Goal: Task Accomplishment & Management: Manage account settings

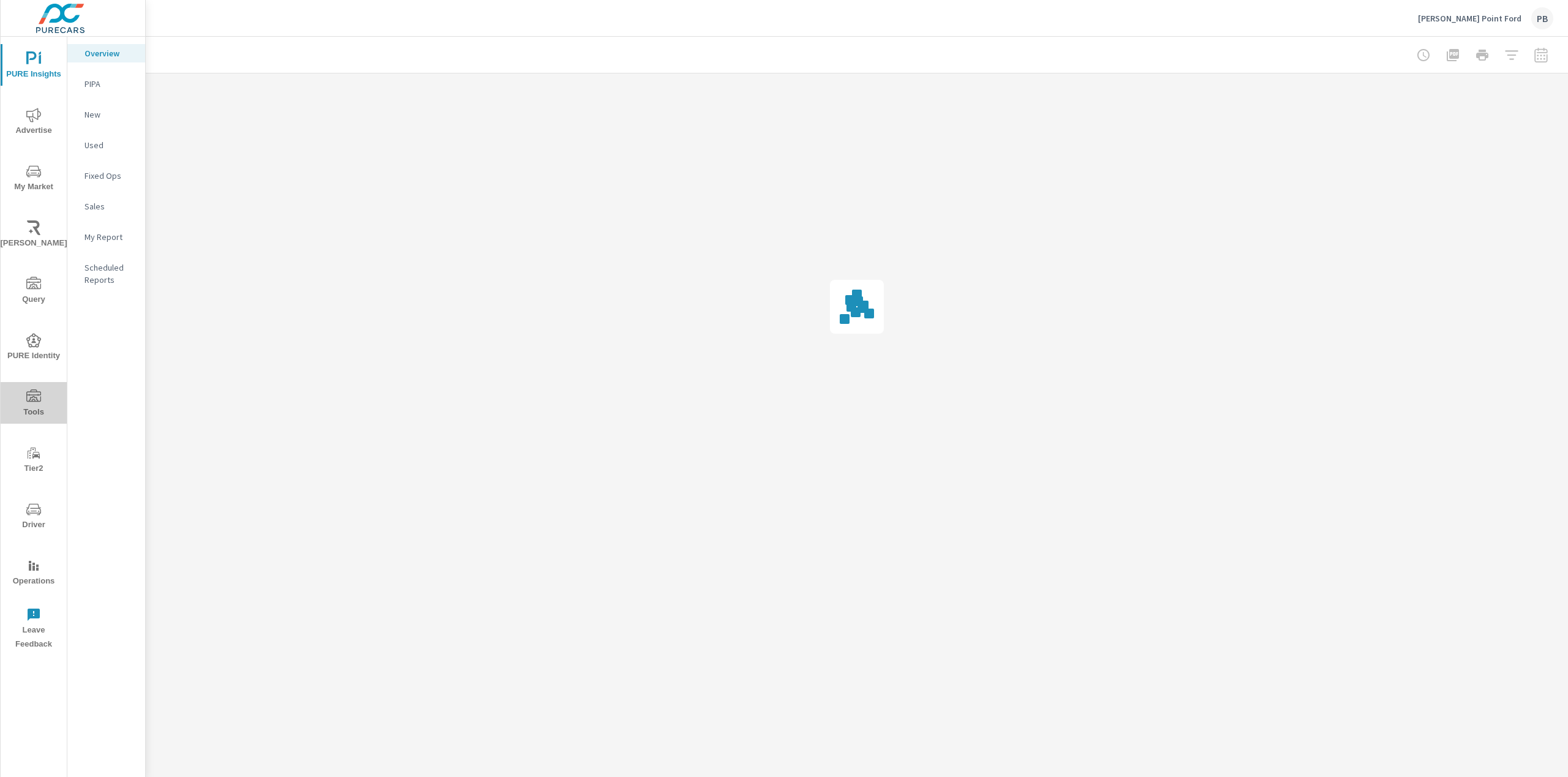
click at [33, 397] on icon "nav menu" at bounding box center [33, 396] width 15 height 12
click at [114, 76] on div "Onsite Offers" at bounding box center [106, 84] width 78 height 18
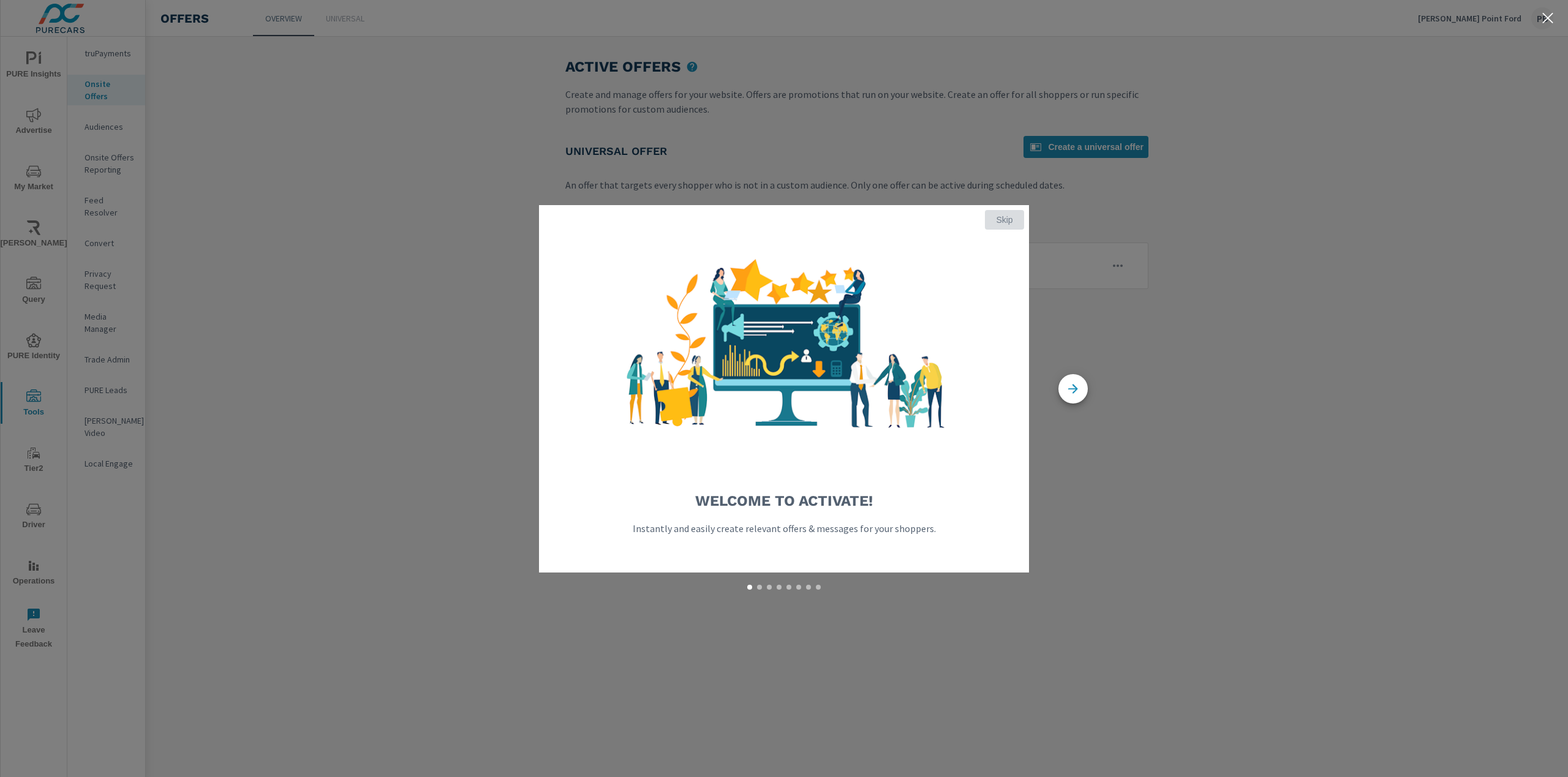
click at [1007, 217] on span "Skip" at bounding box center [1004, 219] width 29 height 11
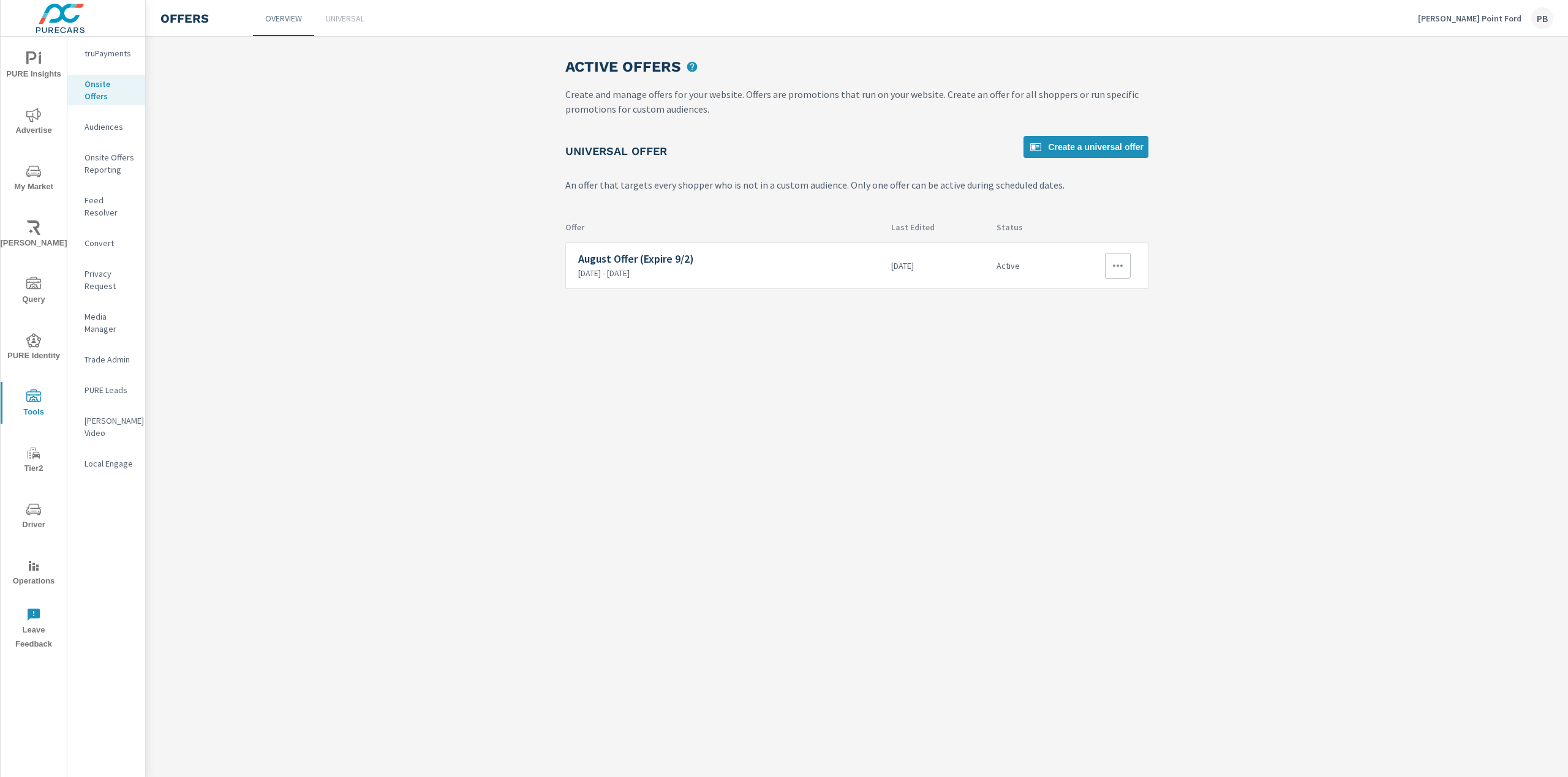
click at [667, 260] on h6 "August Offer (Expire 9/2)" at bounding box center [730, 259] width 303 height 12
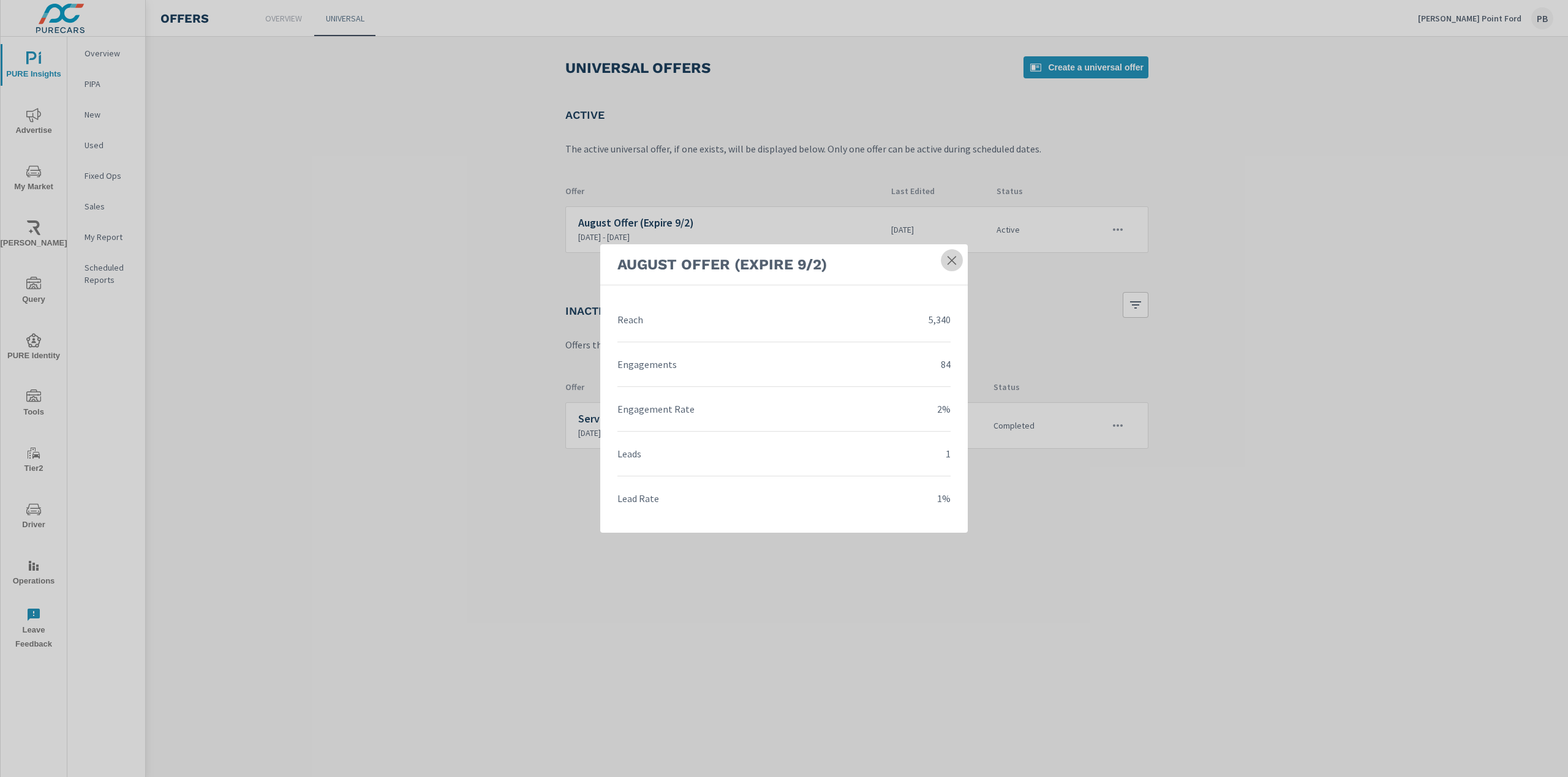
click at [957, 256] on icon at bounding box center [951, 260] width 12 height 12
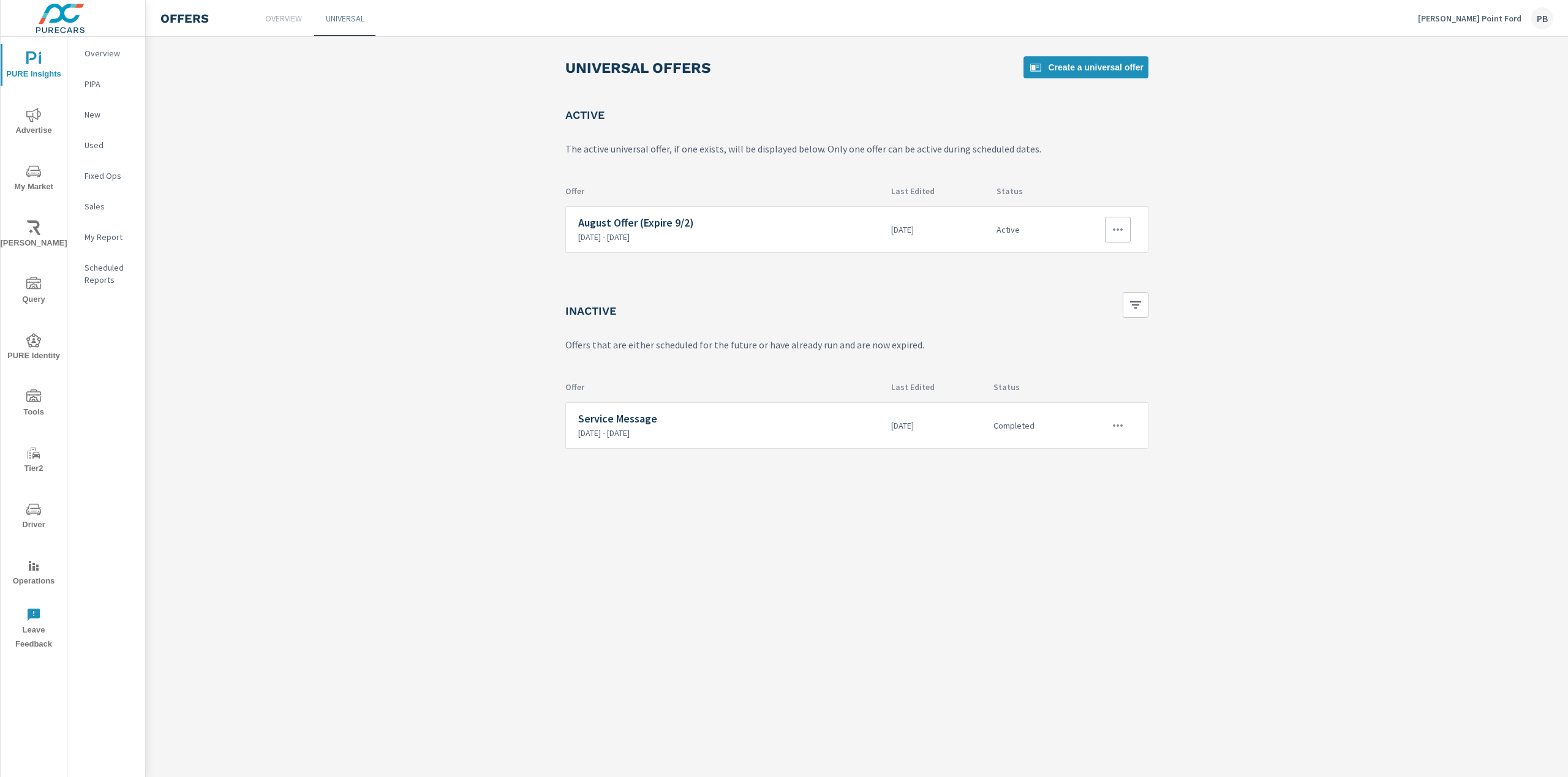
click at [1119, 223] on icon "button" at bounding box center [1117, 229] width 15 height 15
click at [1085, 259] on div "Edit" at bounding box center [1077, 258] width 17 height 15
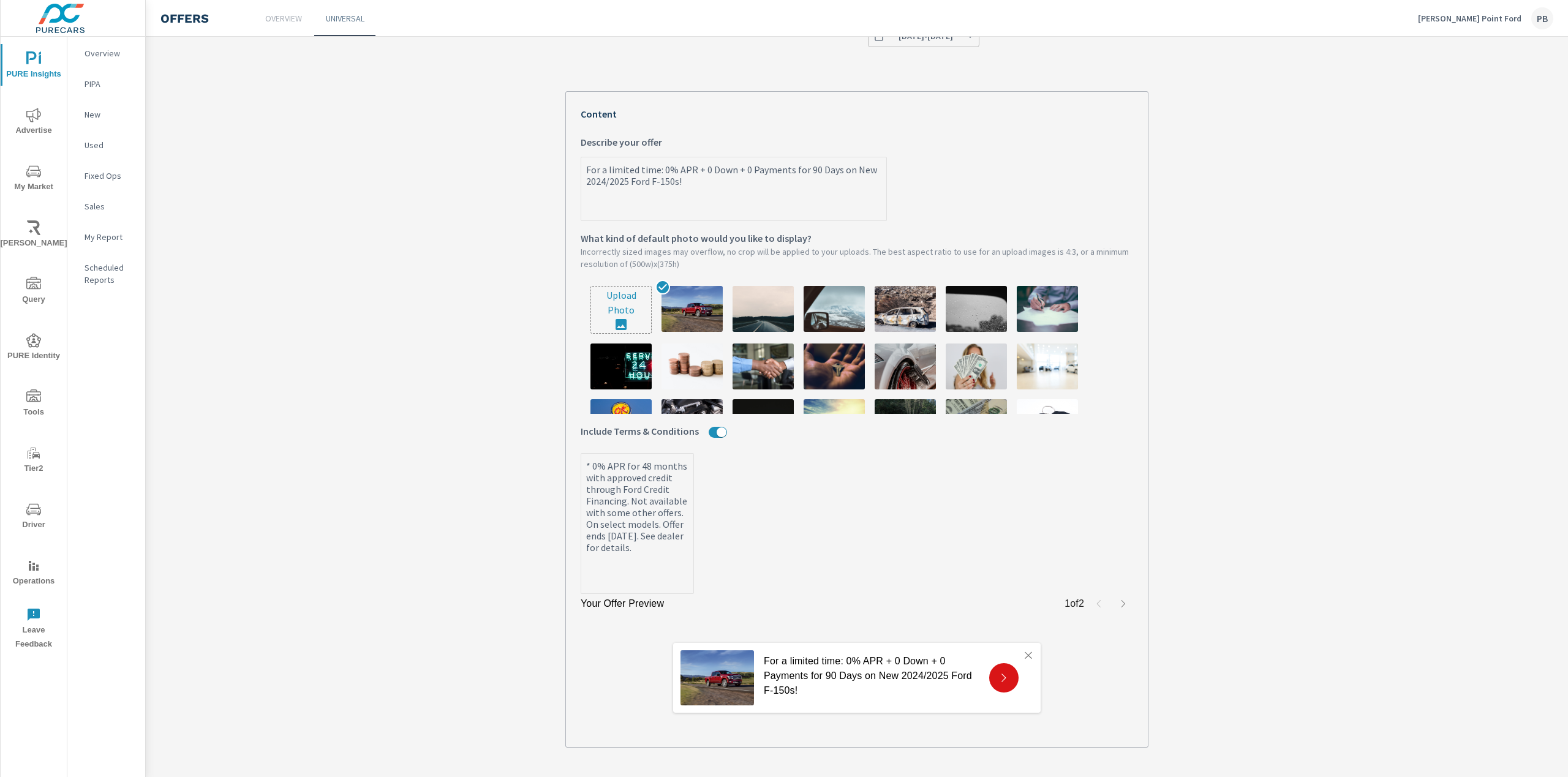
scroll to position [279, 0]
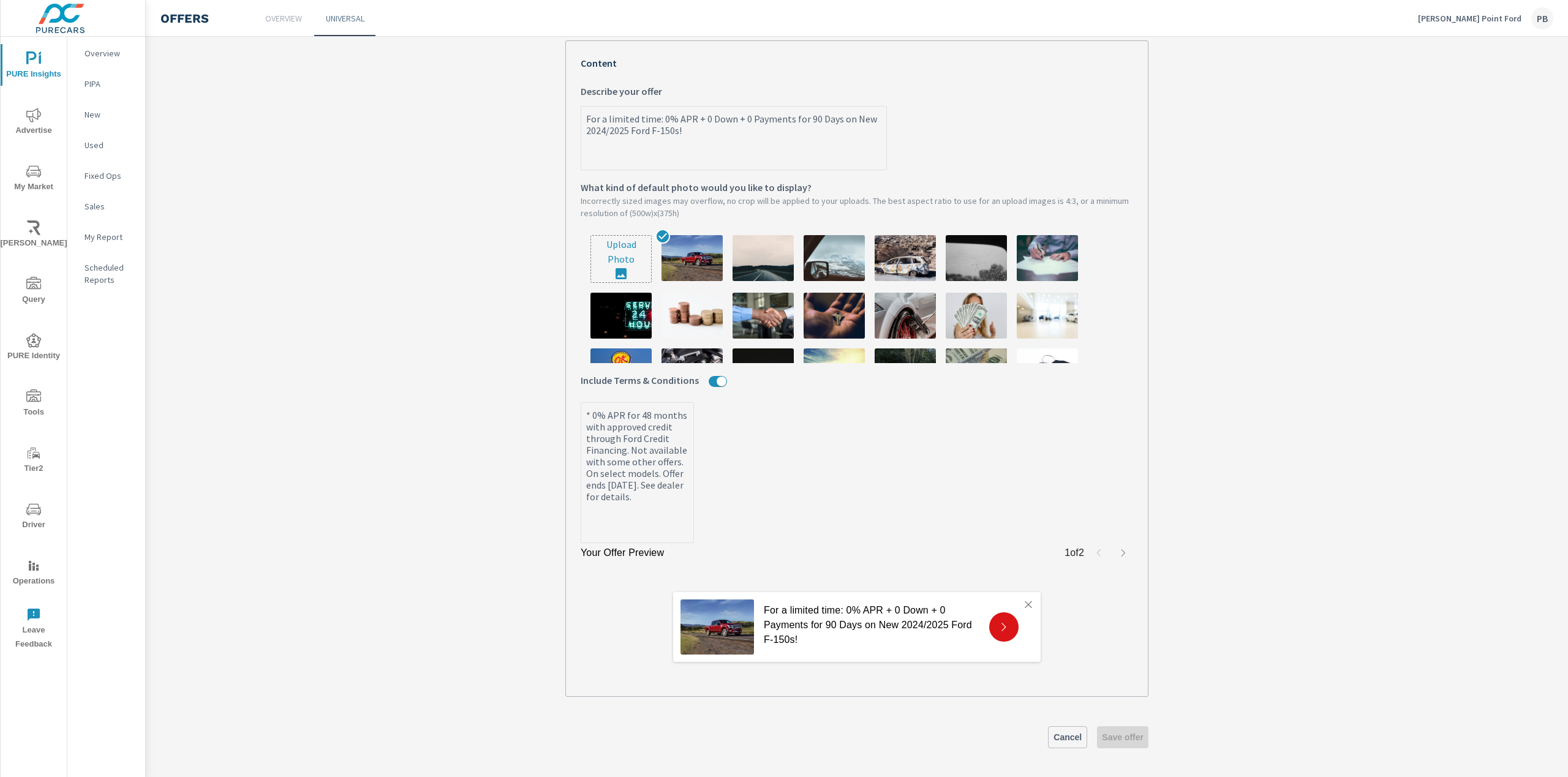
click at [1003, 630] on icon at bounding box center [1003, 627] width 11 height 11
click at [1121, 550] on icon "button" at bounding box center [1122, 553] width 9 height 9
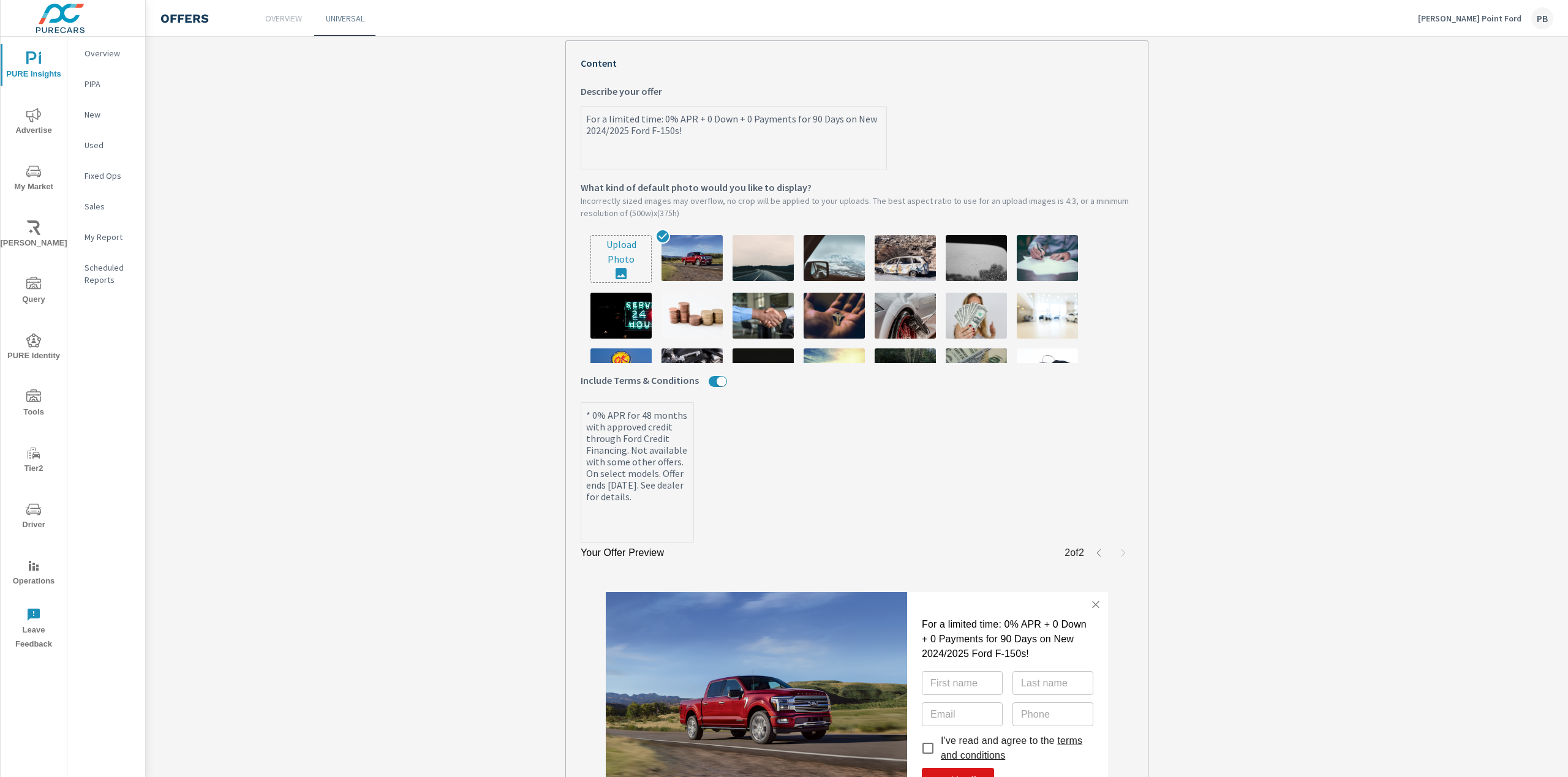
scroll to position [435, 0]
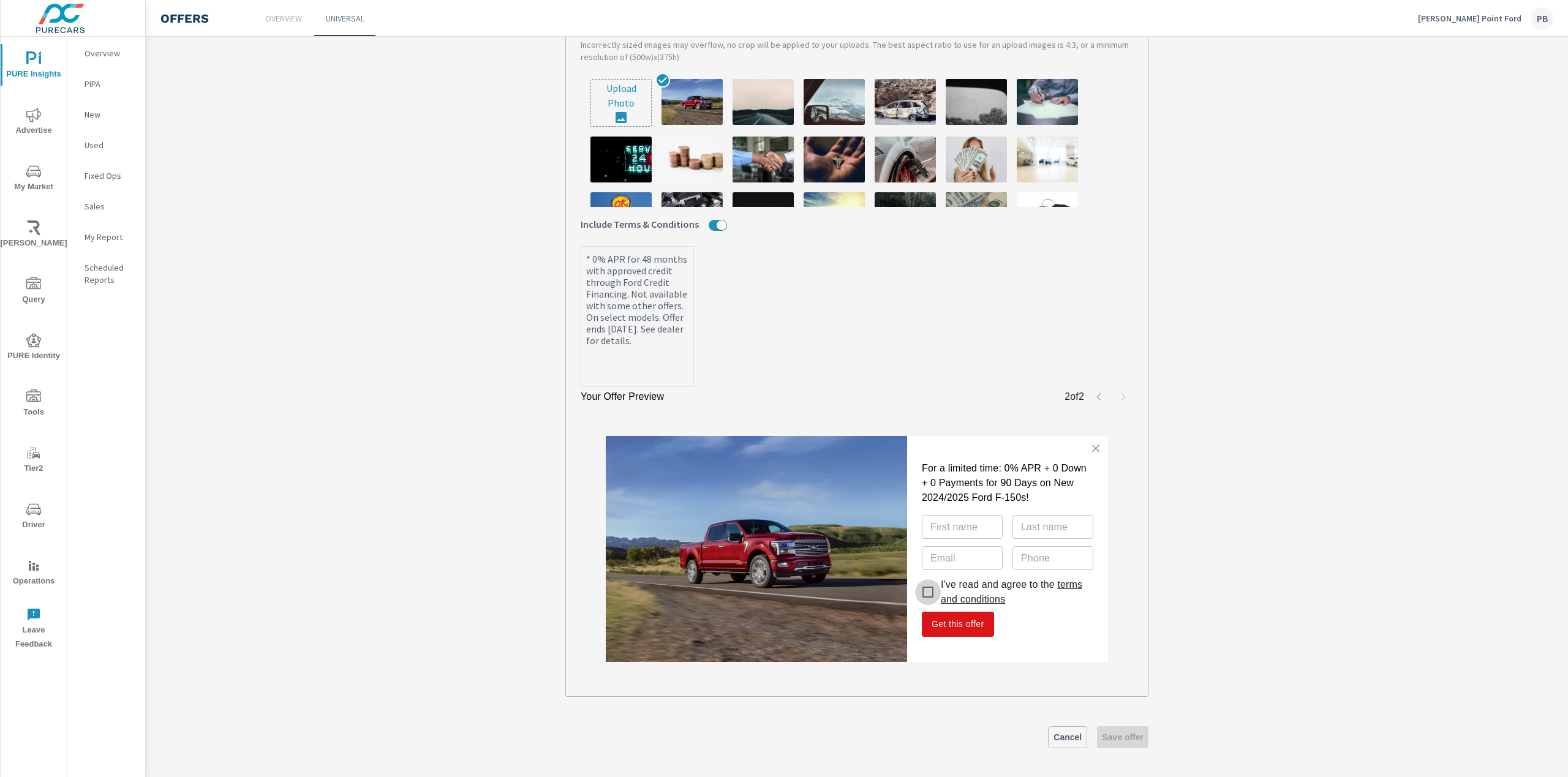
click at [926, 587] on input "I've read and agree to the terms and conditions" at bounding box center [927, 592] width 25 height 25
click at [926, 593] on input "I've read and agree to the terms and conditions" at bounding box center [927, 592] width 25 height 25
checkbox input "false"
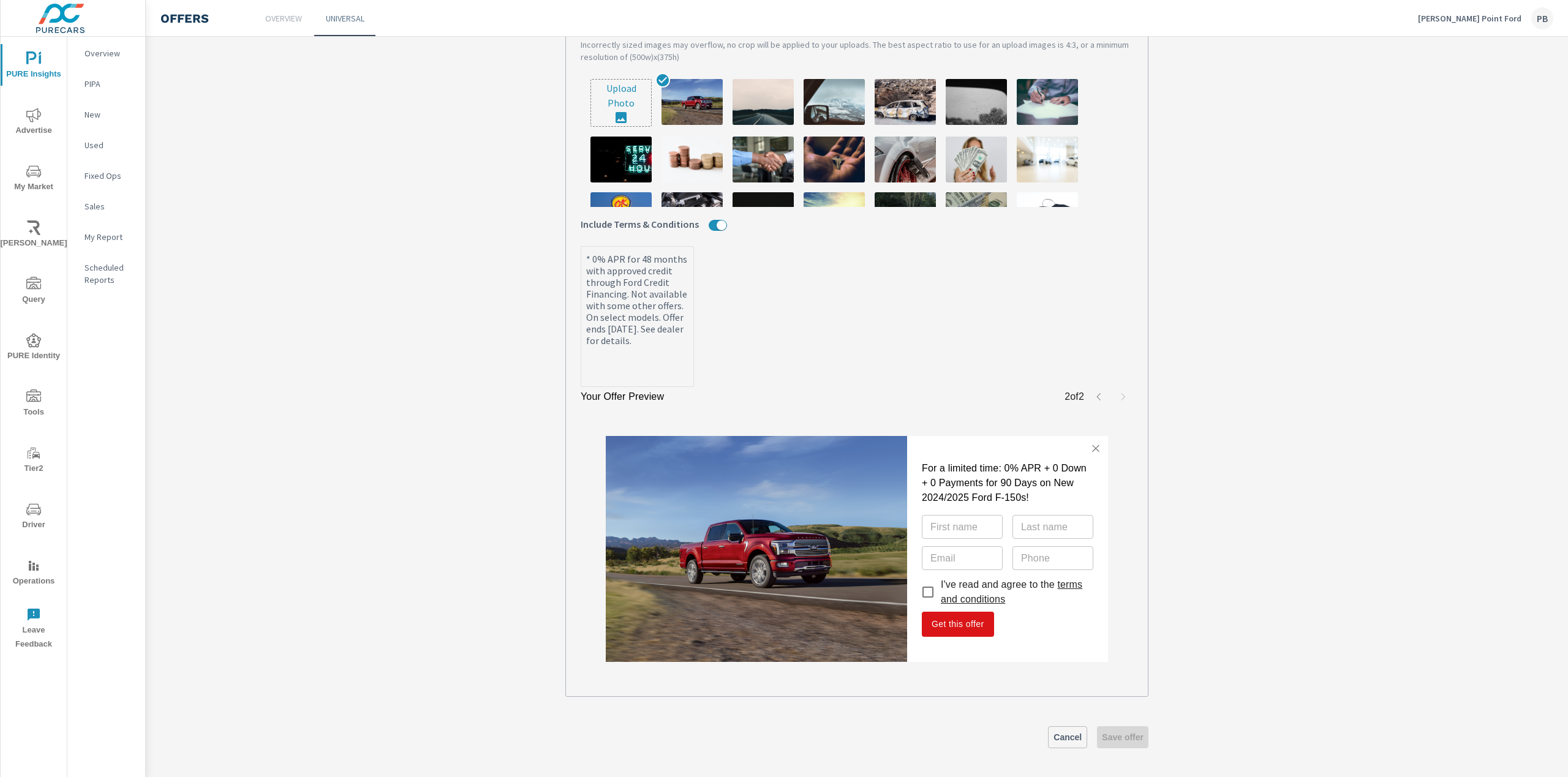
click at [962, 595] on link "terms and conditions" at bounding box center [1011, 592] width 142 height 25
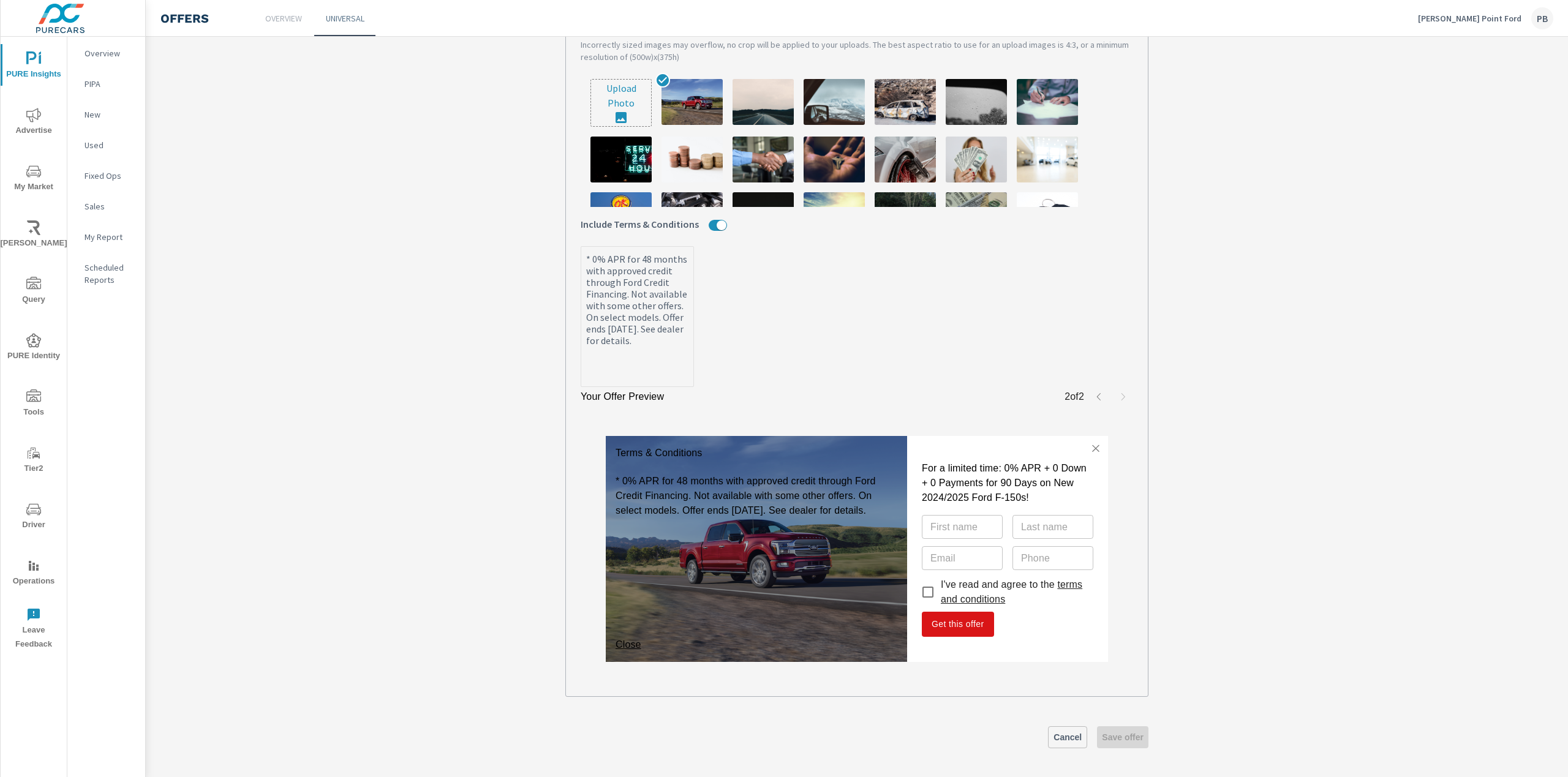
click at [962, 595] on link "terms and conditions" at bounding box center [1011, 592] width 142 height 25
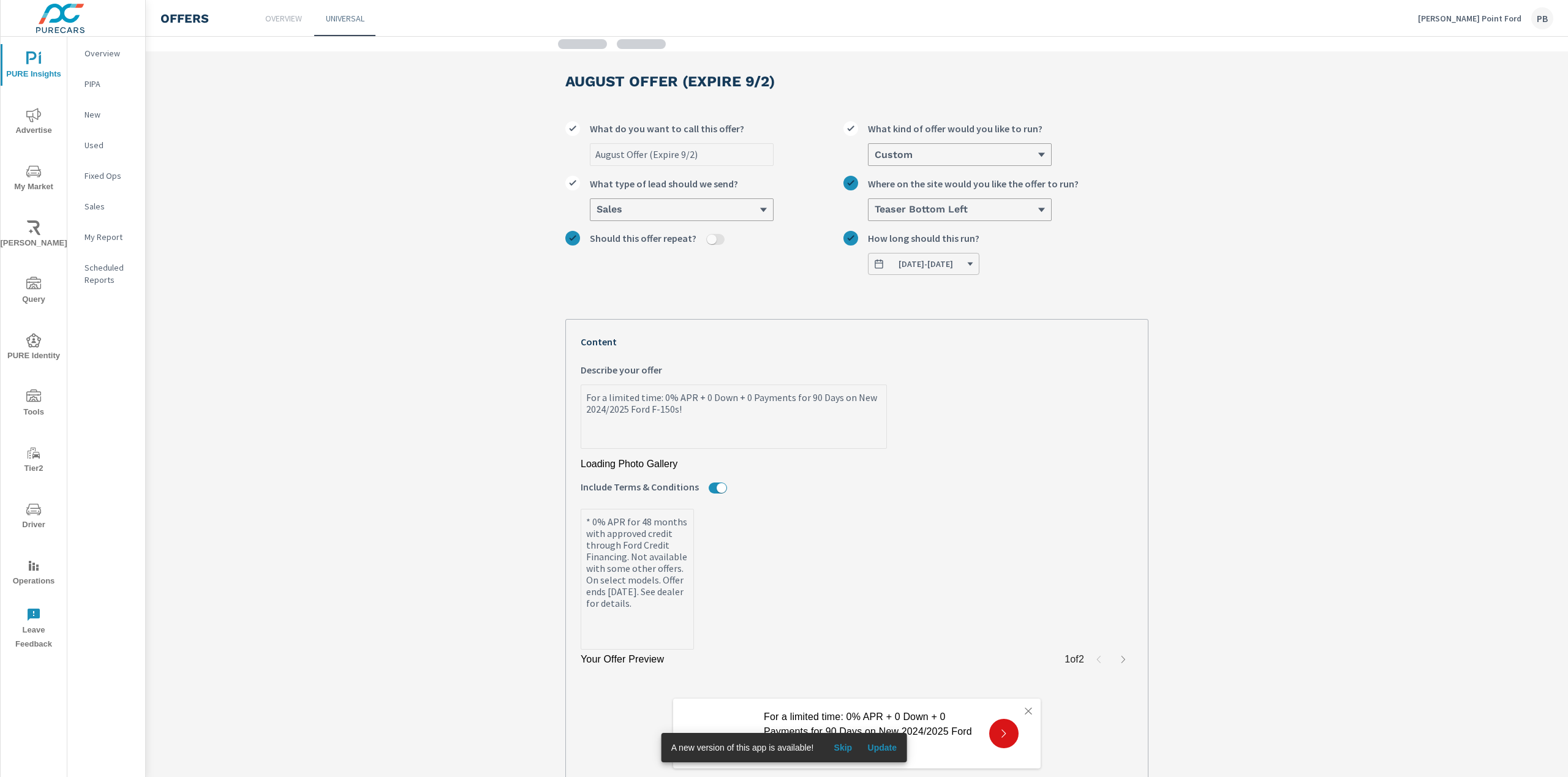
type textarea "x"
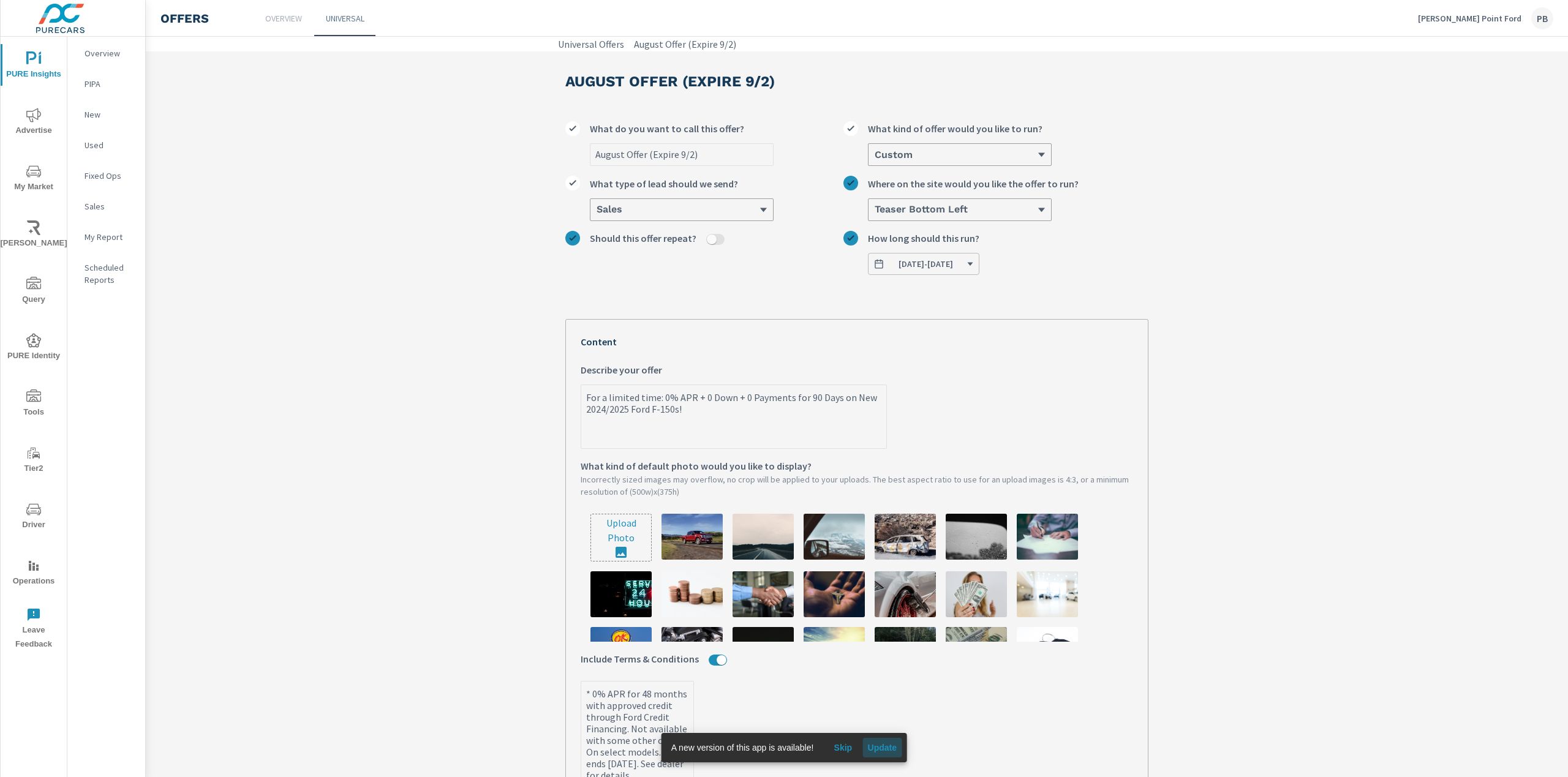
click at [880, 751] on span "Update" at bounding box center [881, 747] width 29 height 11
type textarea "x"
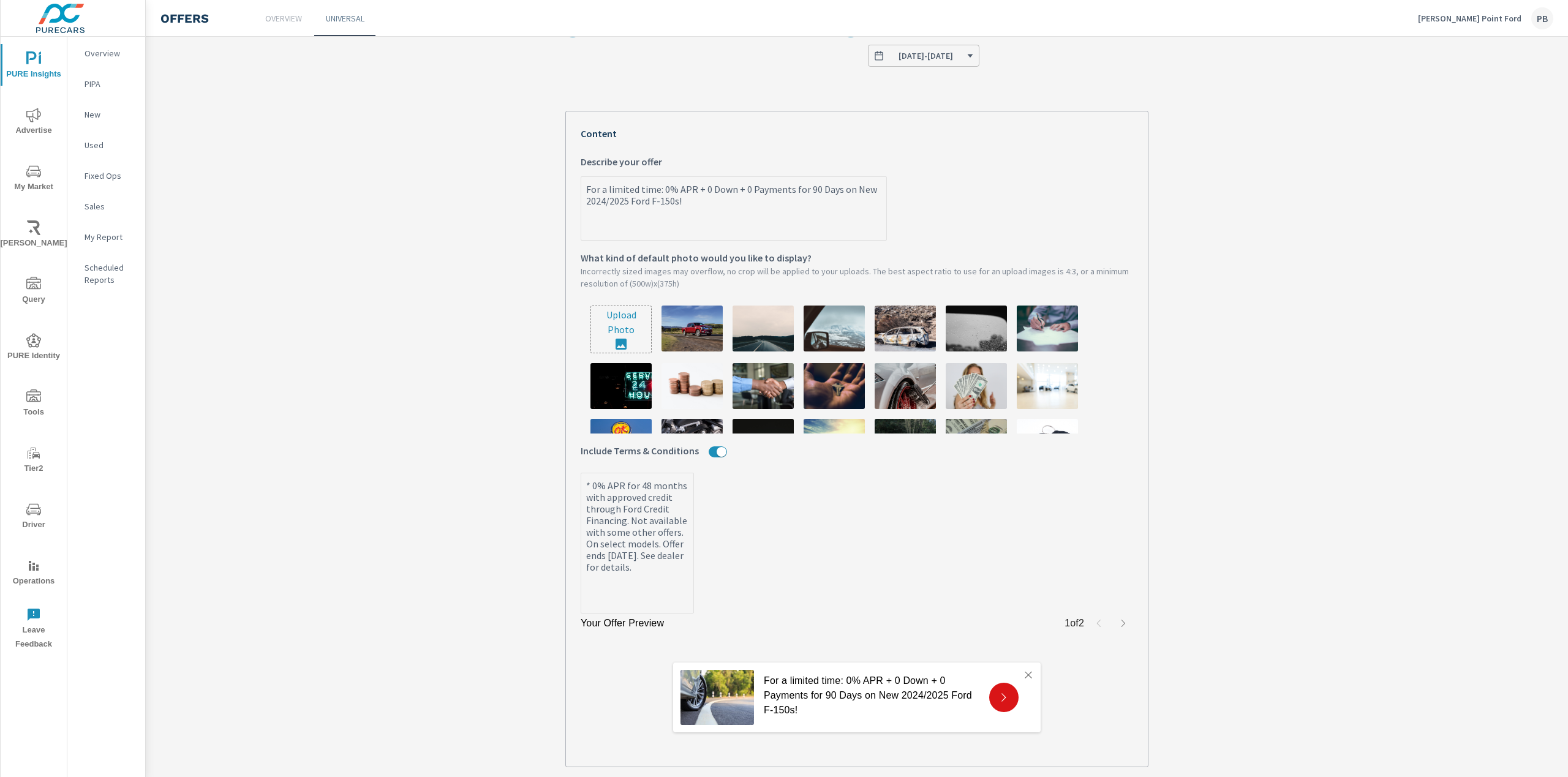
scroll to position [279, 0]
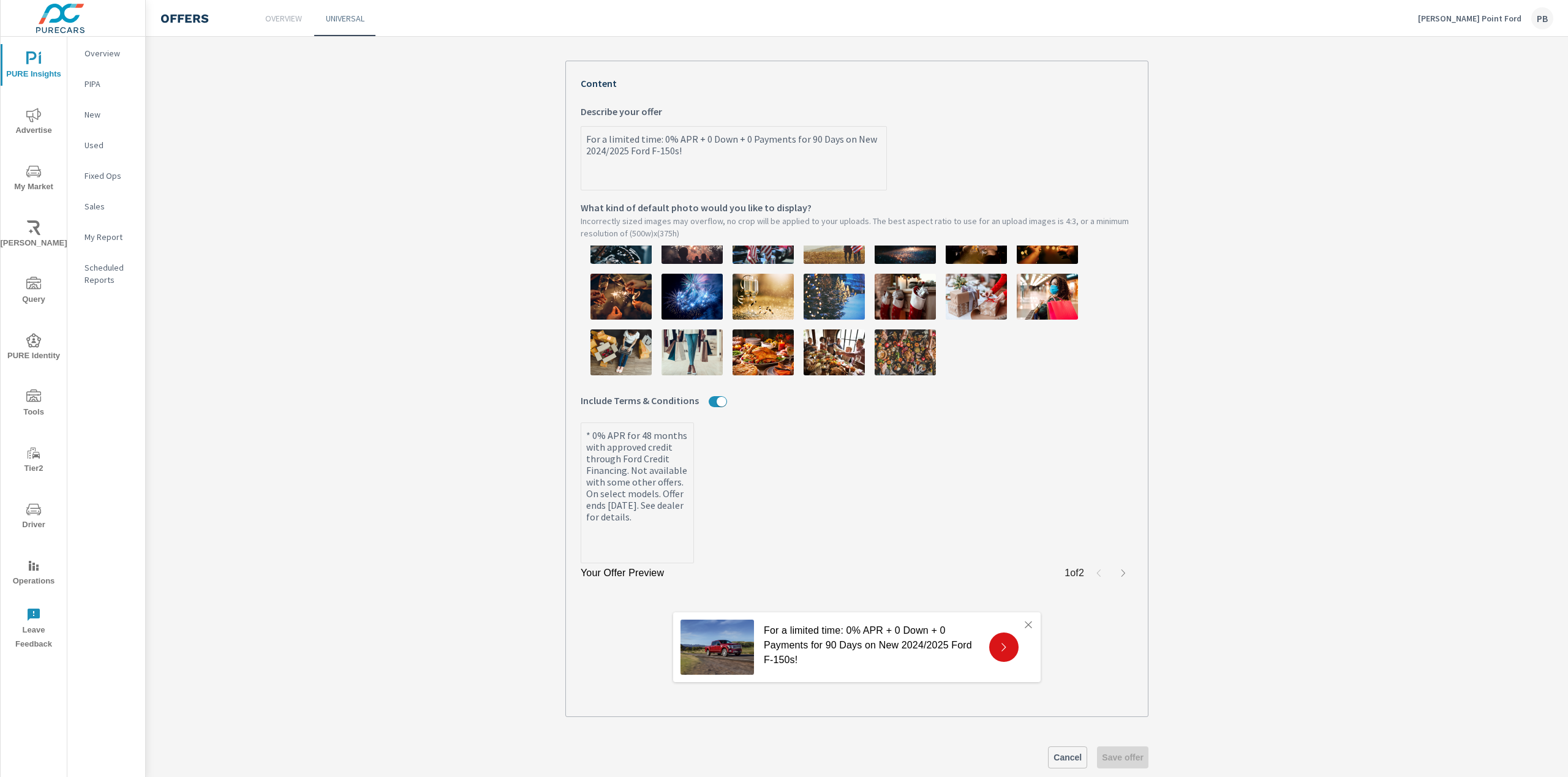
scroll to position [279, 0]
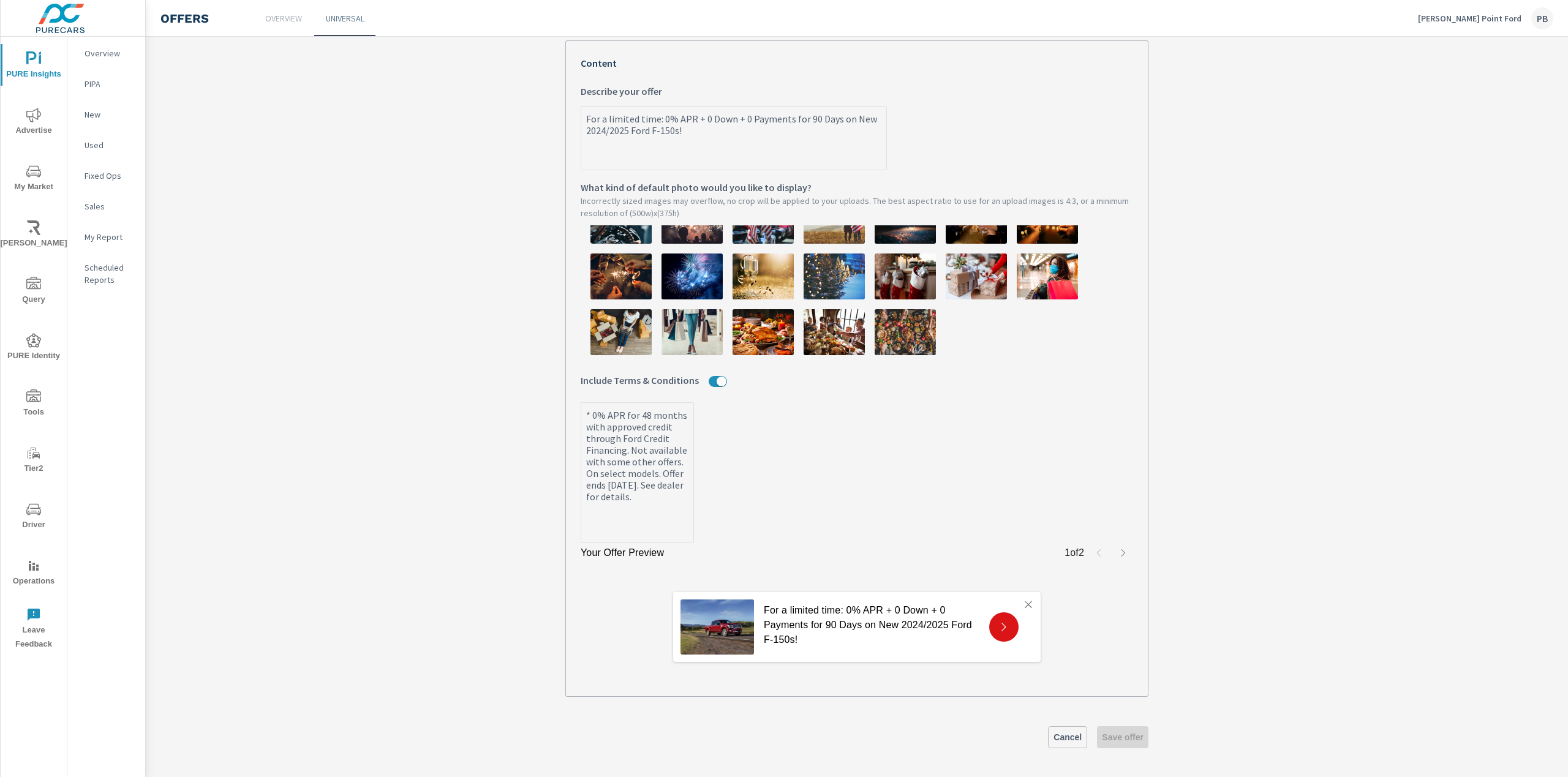
click at [1011, 622] on div at bounding box center [1003, 627] width 29 height 29
click at [984, 625] on div "For a limited time: 0% APR + 0 Down + 0 Payments for 90 Days on New 2024/2025 F…" at bounding box center [857, 627] width 367 height 70
click at [1118, 548] on icon "button" at bounding box center [1122, 553] width 9 height 9
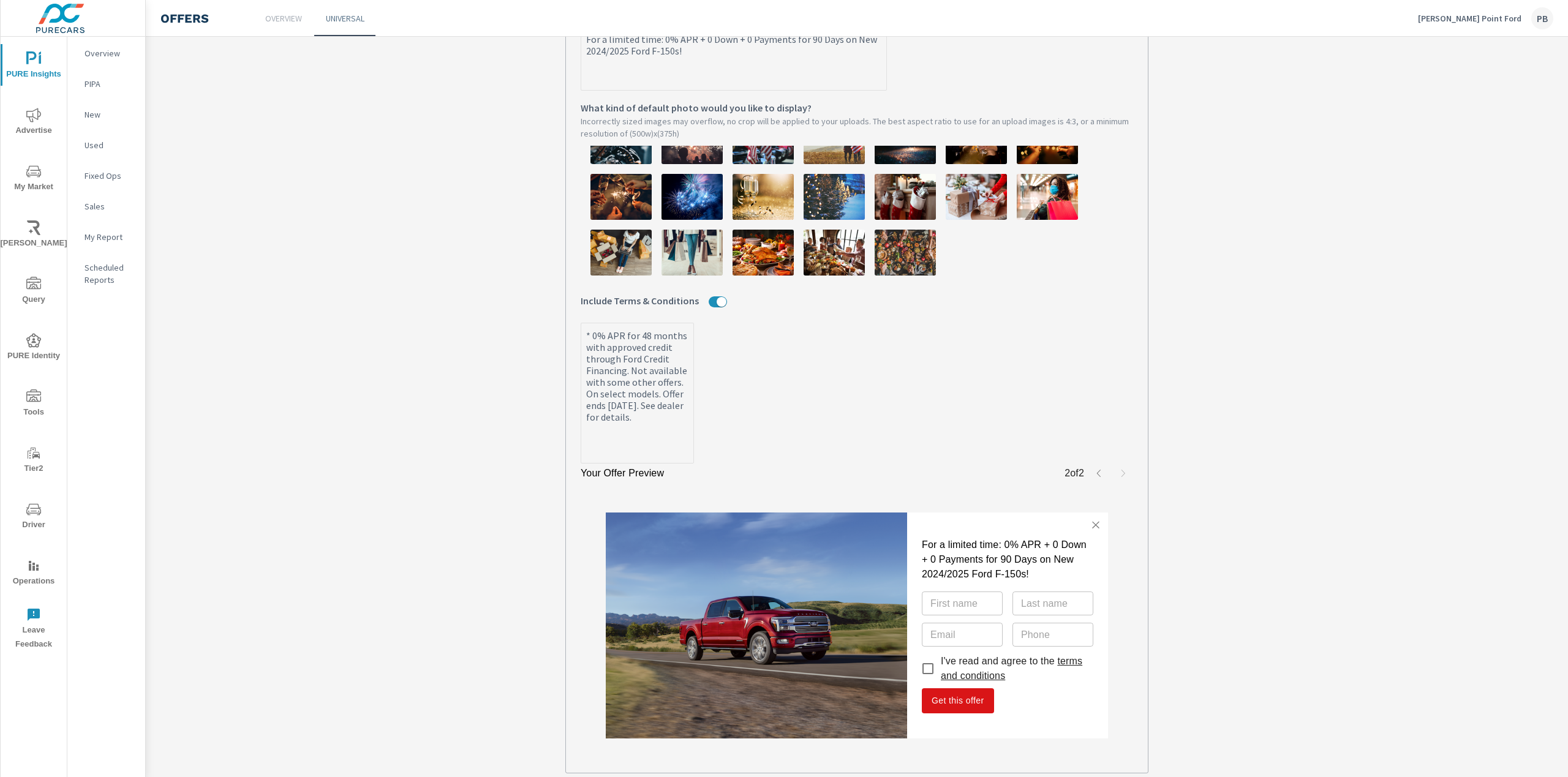
scroll to position [435, 0]
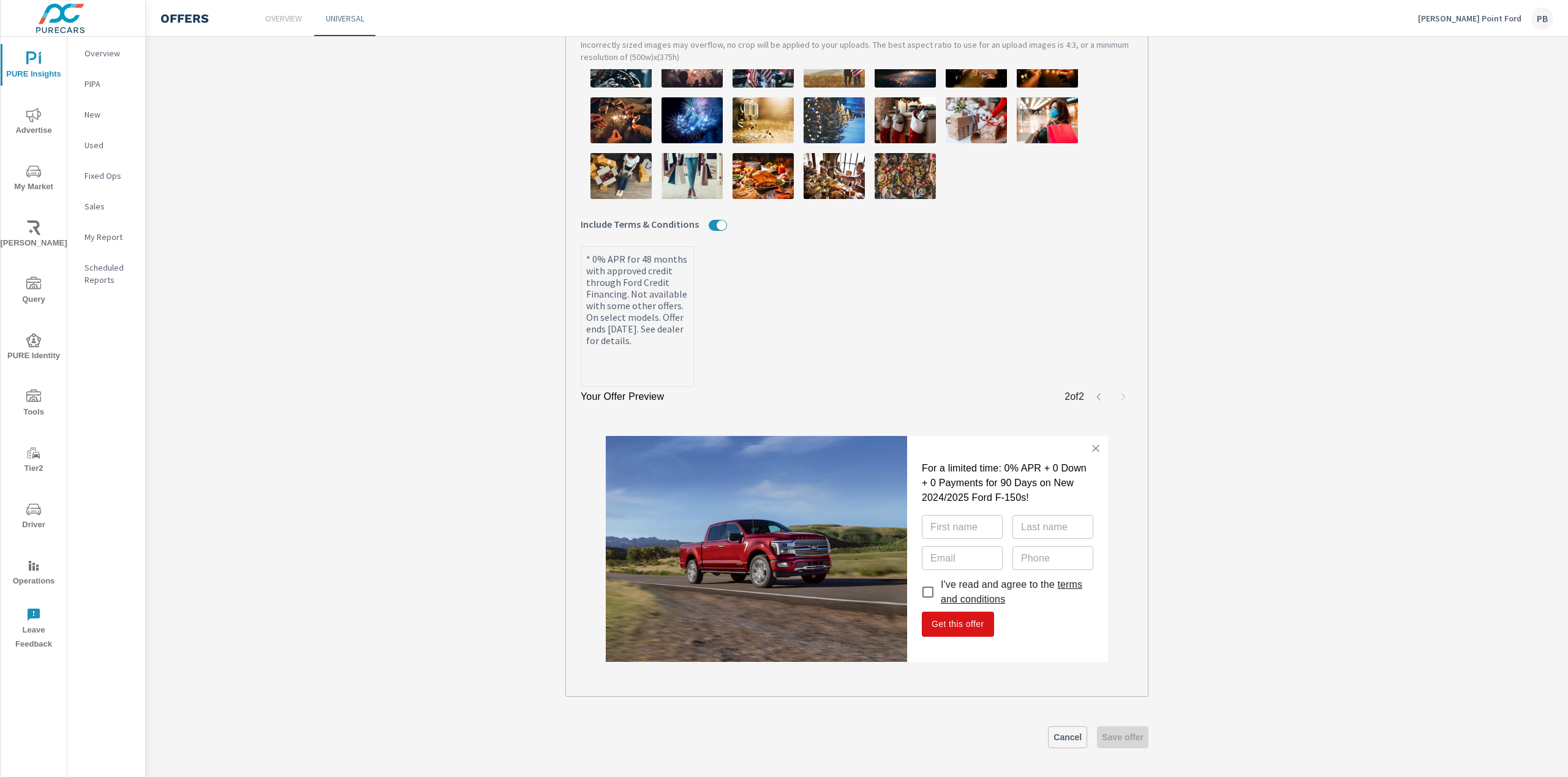
click at [978, 594] on link "terms and conditions" at bounding box center [1011, 592] width 142 height 25
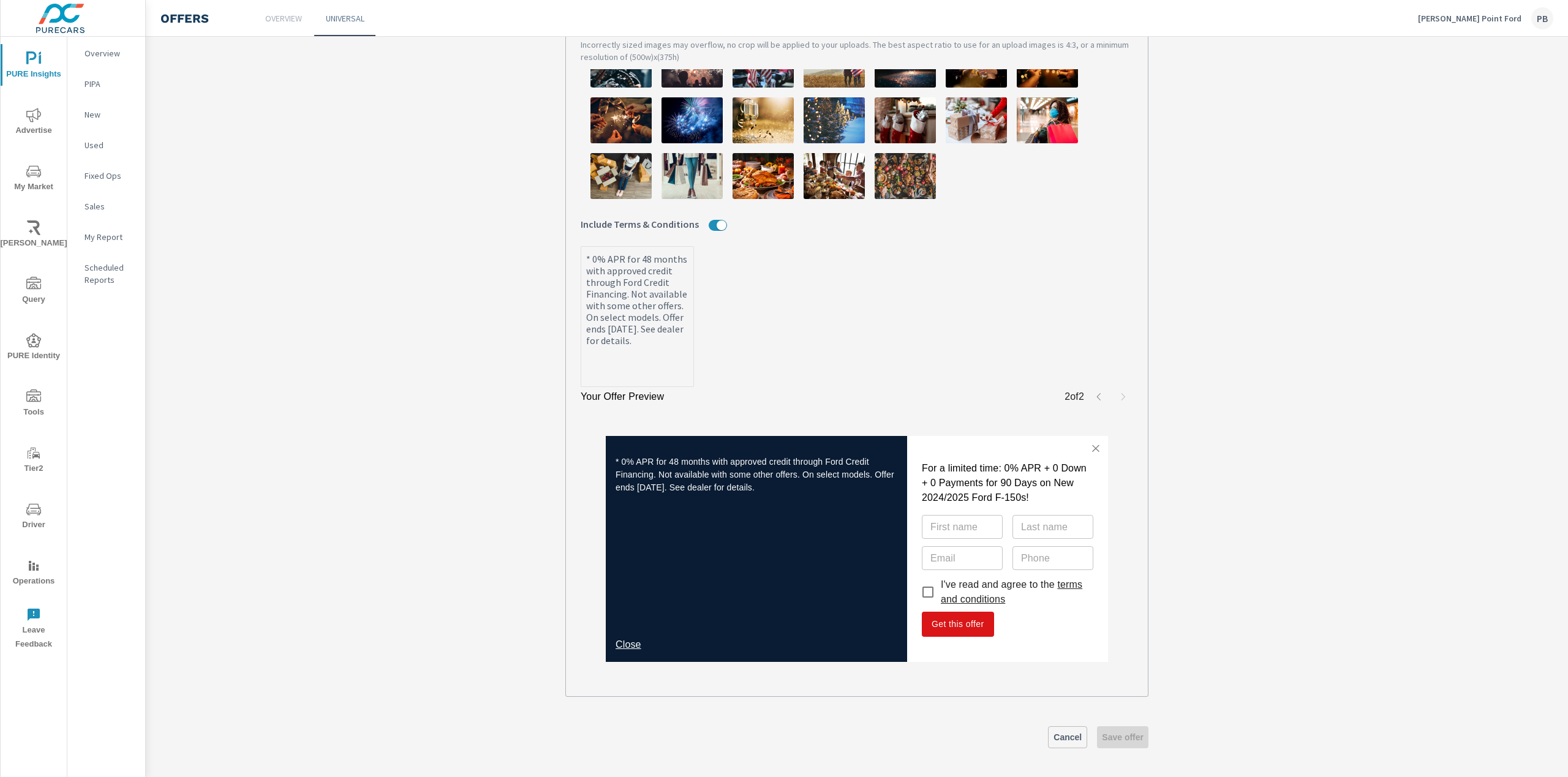
click at [636, 648] on link "Close" at bounding box center [628, 645] width 25 height 10
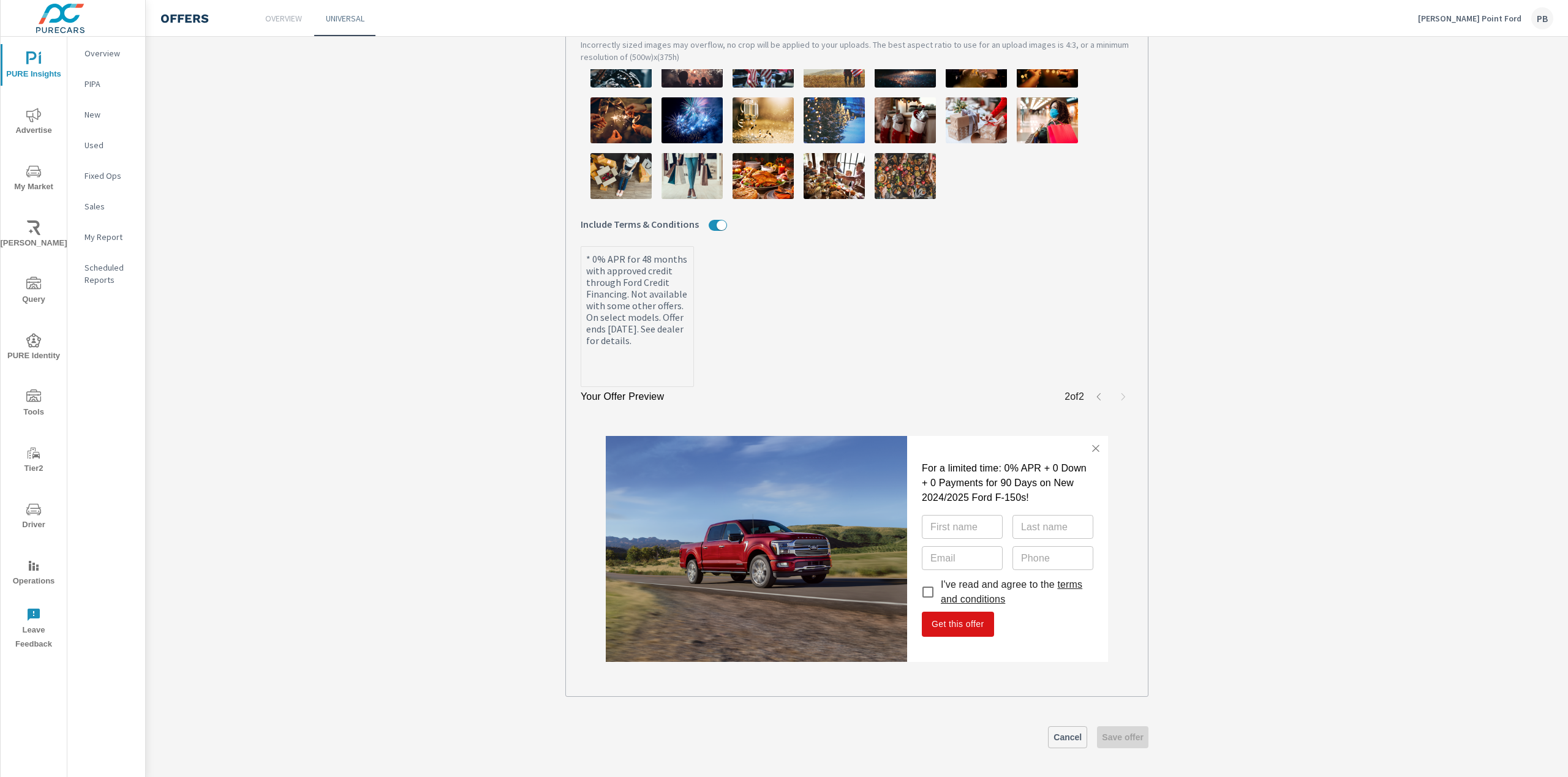
click at [1093, 392] on button "button" at bounding box center [1098, 396] width 20 height 20
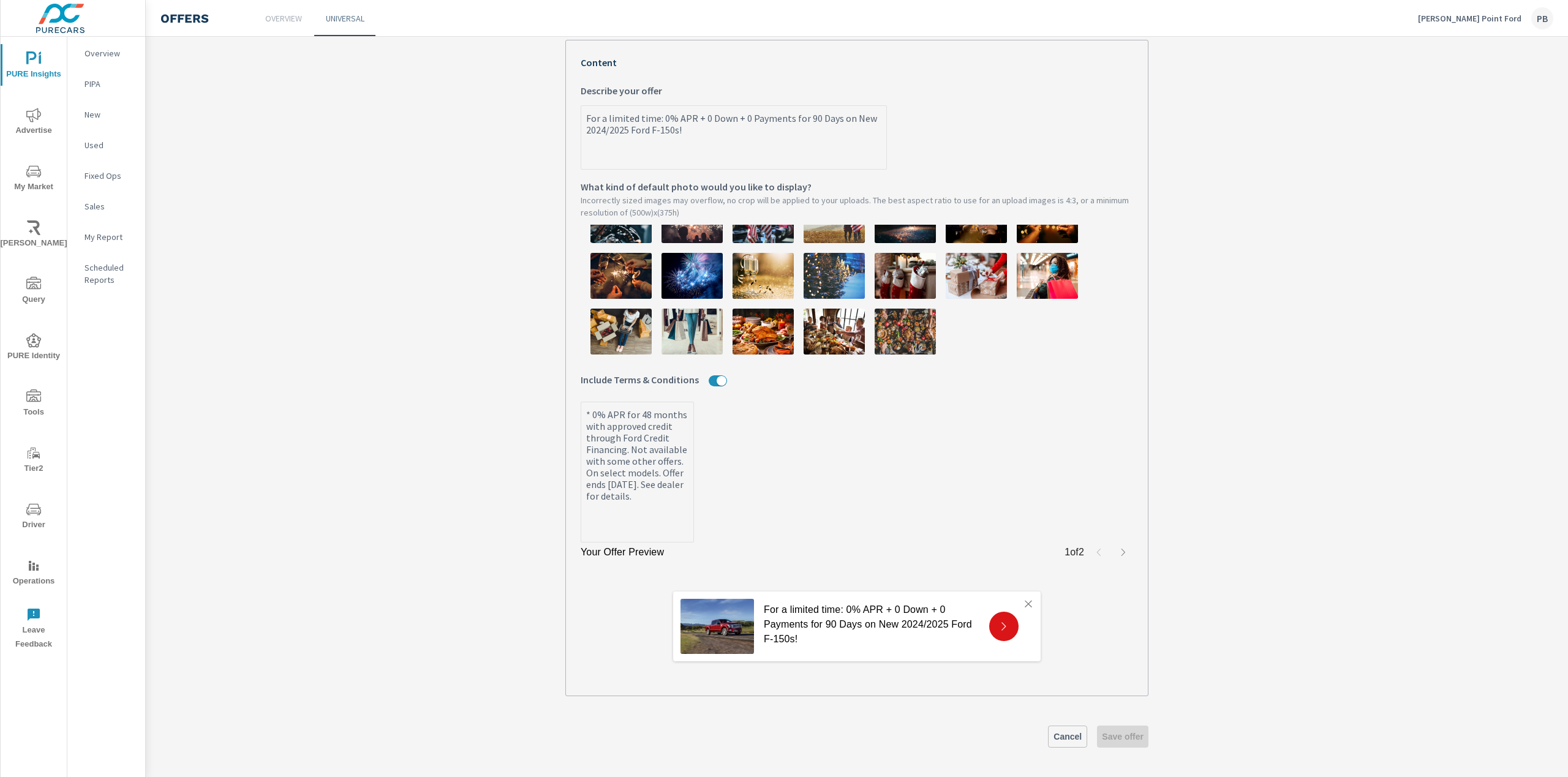
scroll to position [279, 0]
click at [1118, 553] on icon "button" at bounding box center [1122, 553] width 9 height 9
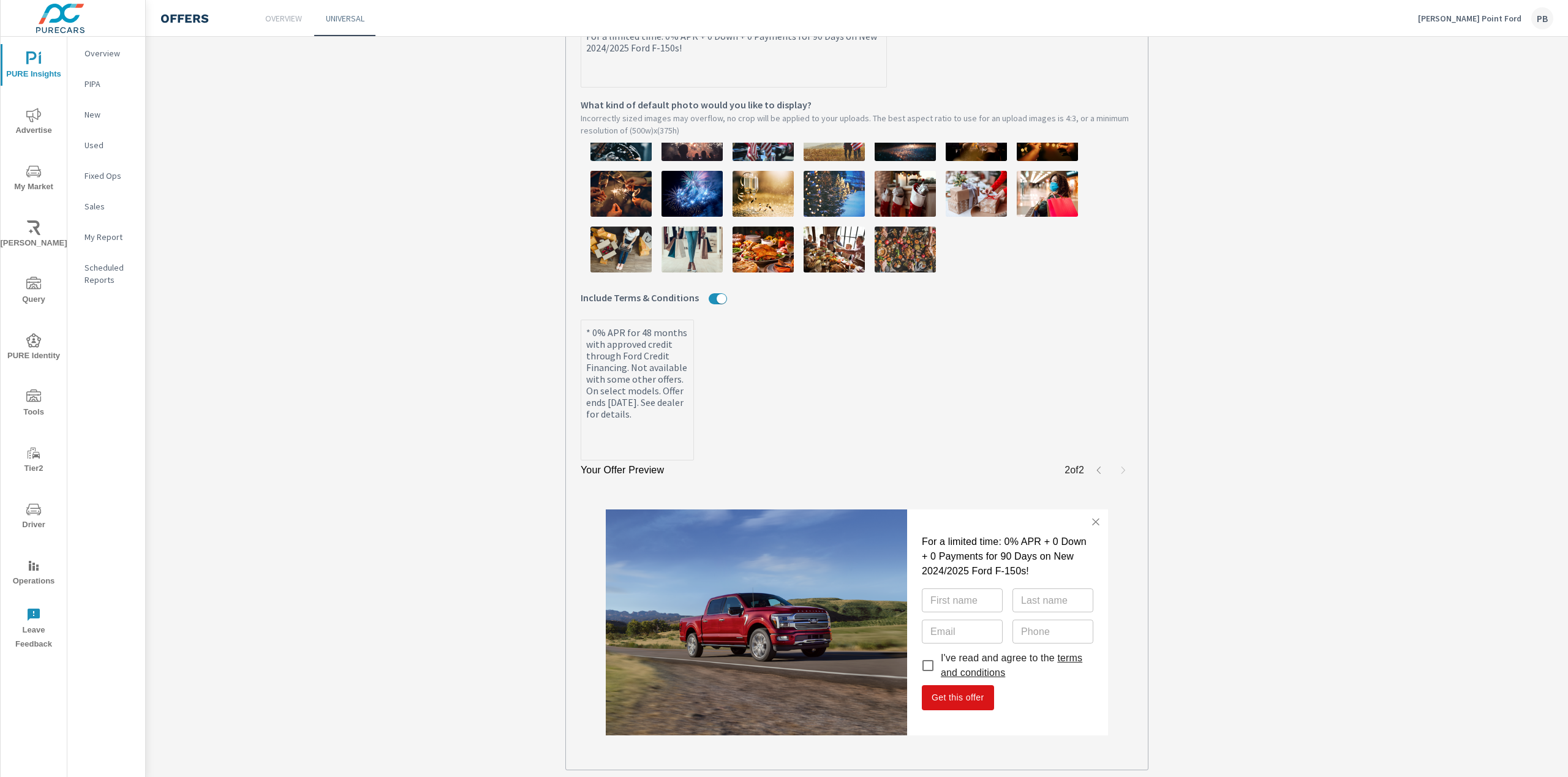
scroll to position [423, 0]
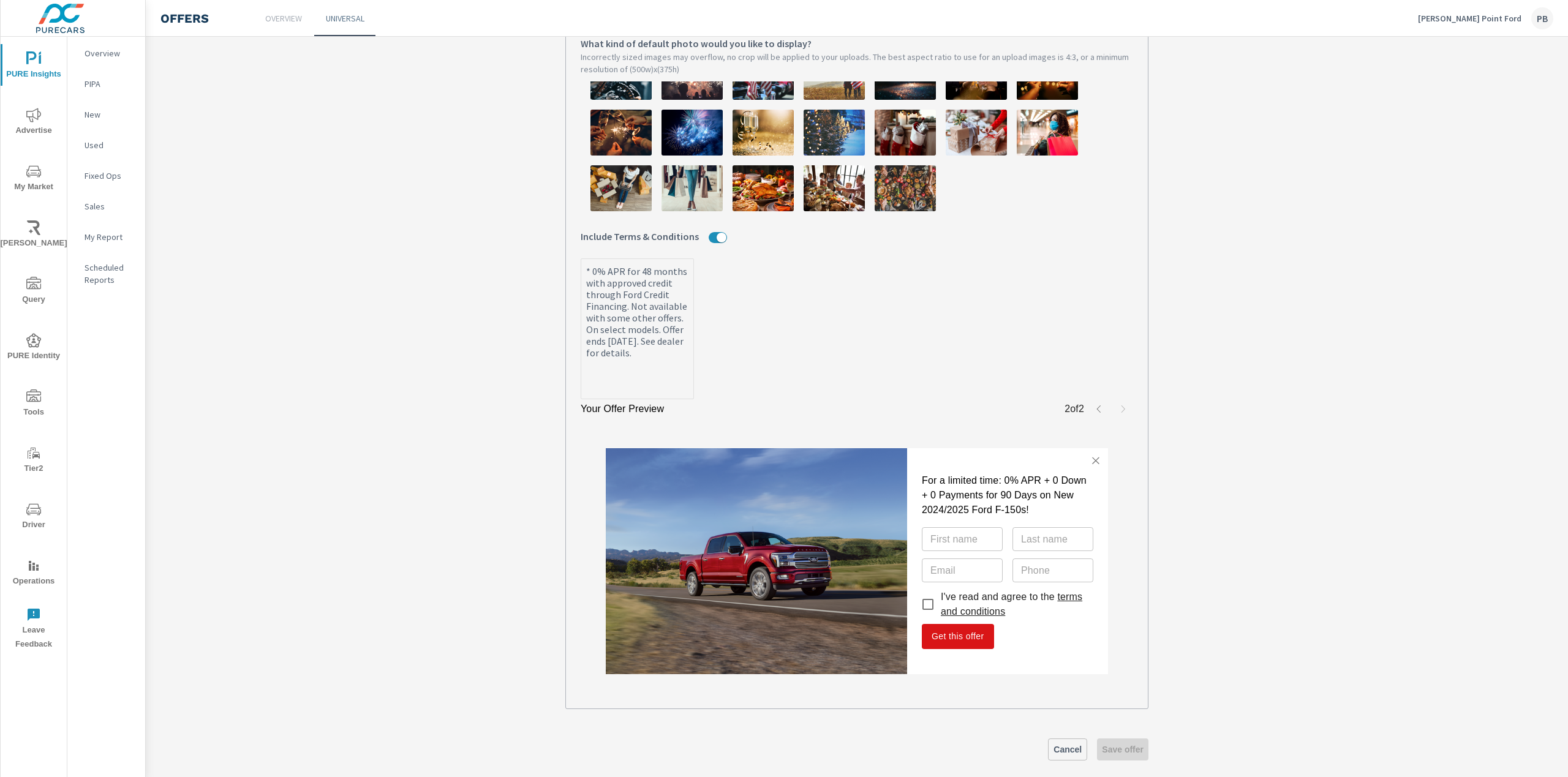
click at [1069, 594] on link "terms and conditions" at bounding box center [1011, 604] width 142 height 25
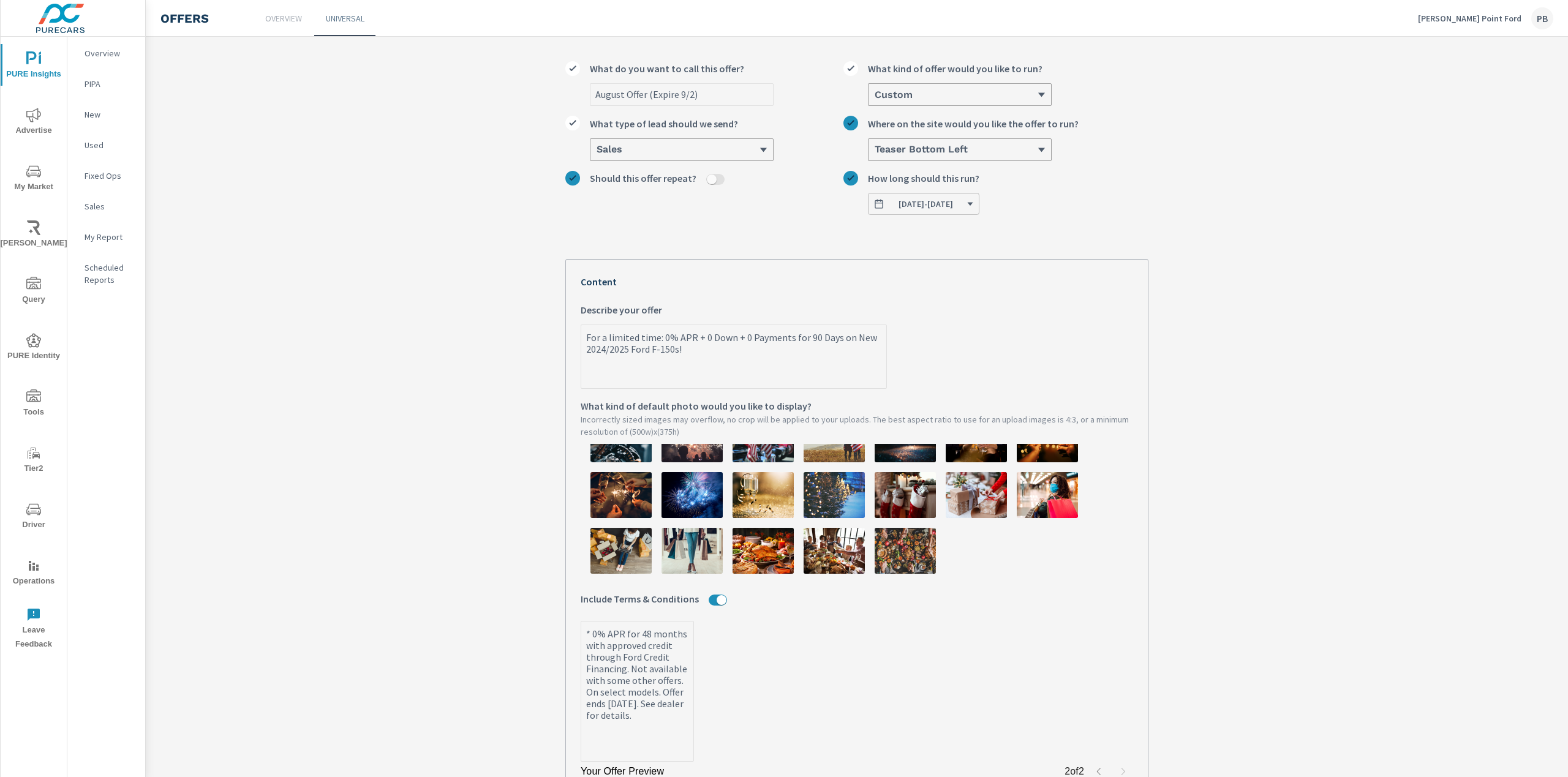
scroll to position [0, 0]
